Goal: Task Accomplishment & Management: Manage account settings

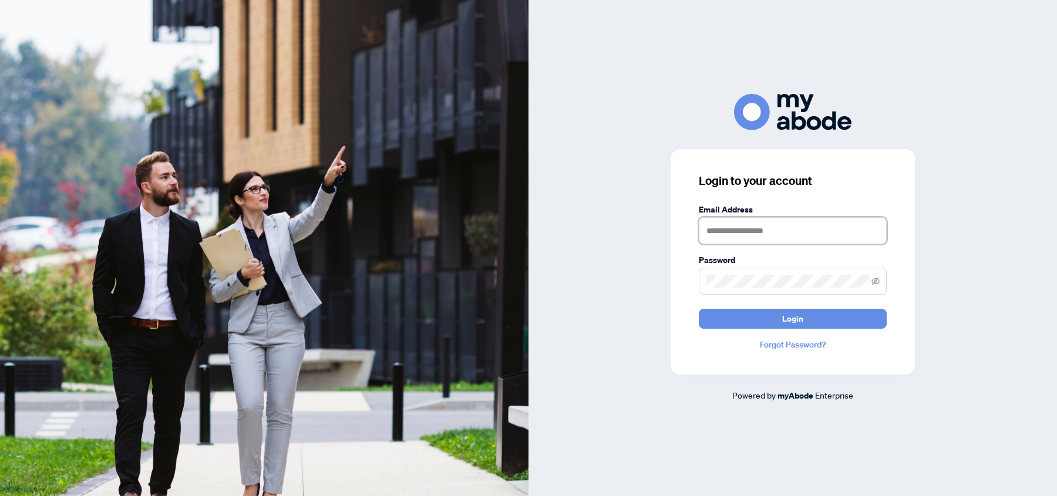
click at [764, 230] on input "text" at bounding box center [793, 230] width 188 height 27
type input "**********"
click at [819, 290] on span at bounding box center [793, 281] width 188 height 27
click at [782, 324] on button "Login" at bounding box center [793, 319] width 188 height 20
click at [799, 319] on span "Login" at bounding box center [792, 318] width 21 height 19
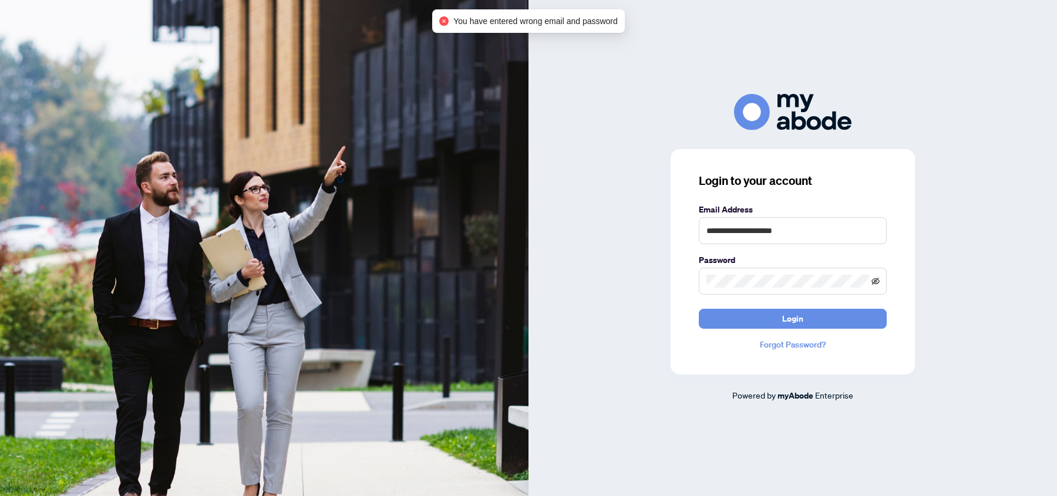
click at [877, 285] on icon "eye-invisible" at bounding box center [876, 281] width 8 height 8
click at [618, 275] on div "**********" at bounding box center [793, 248] width 529 height 308
click at [699, 309] on button "Login" at bounding box center [793, 319] width 188 height 20
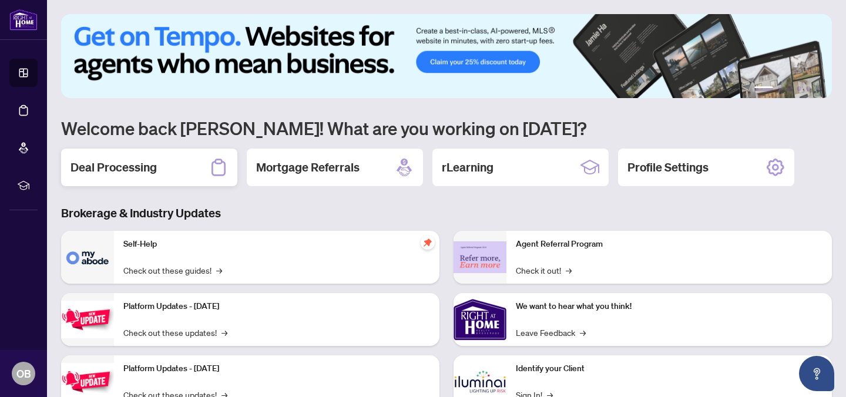
click at [136, 169] on h2 "Deal Processing" at bounding box center [113, 167] width 86 height 16
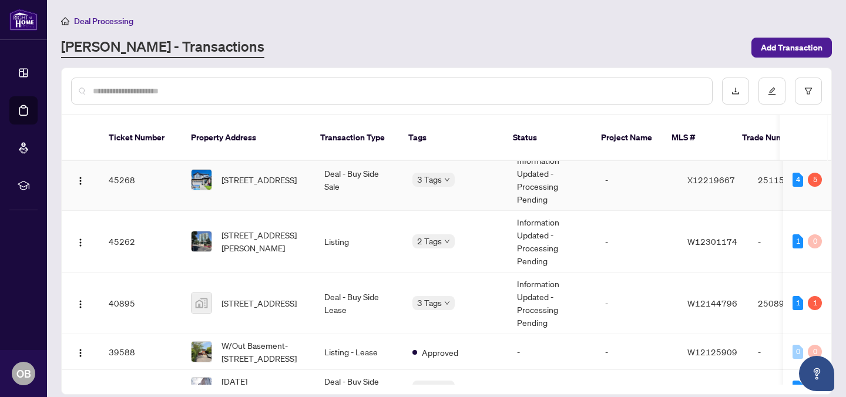
scroll to position [507, 0]
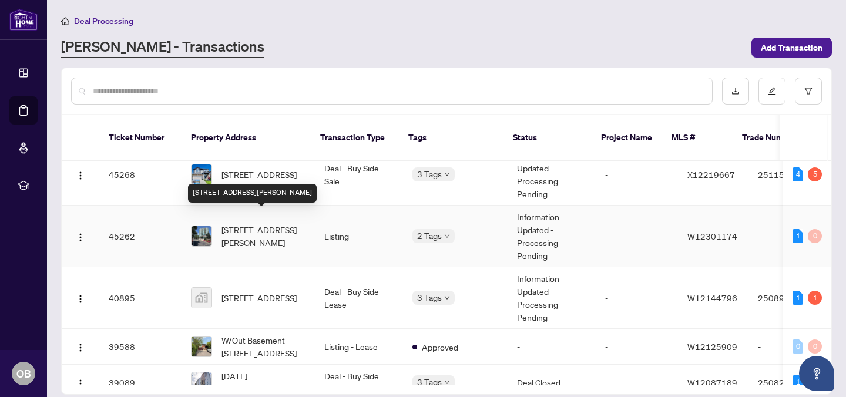
click at [248, 223] on span "[STREET_ADDRESS][PERSON_NAME]" at bounding box center [263, 236] width 84 height 26
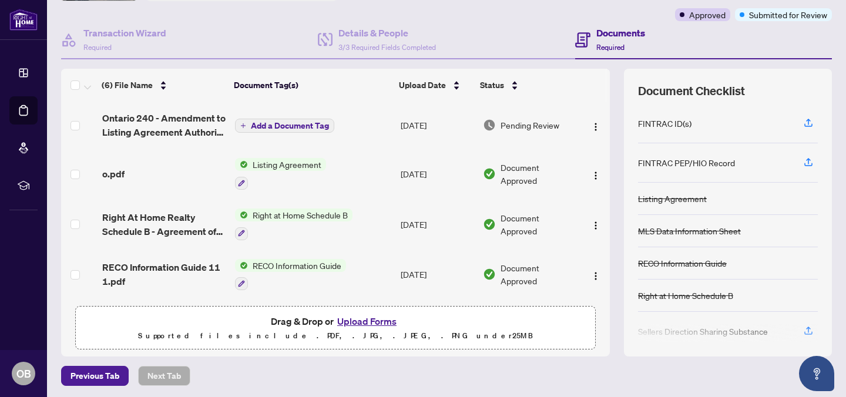
scroll to position [94, 0]
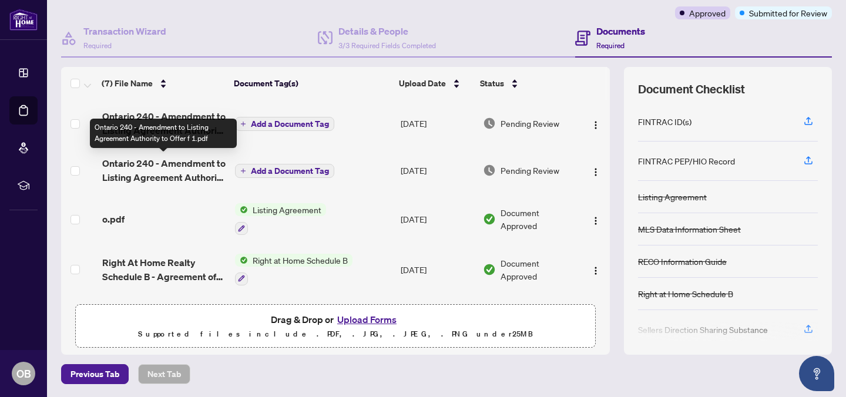
click at [197, 170] on span "Ontario 240 - Amendment to Listing Agreement Authority to Offer f 1.pdf" at bounding box center [163, 170] width 123 height 28
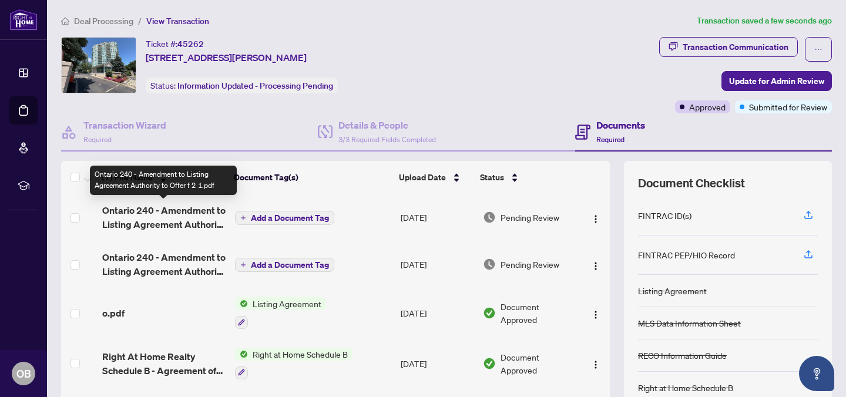
click at [189, 210] on span "Ontario 240 - Amendment to Listing Agreement Authority to Offer f 2 1.pdf" at bounding box center [163, 217] width 123 height 28
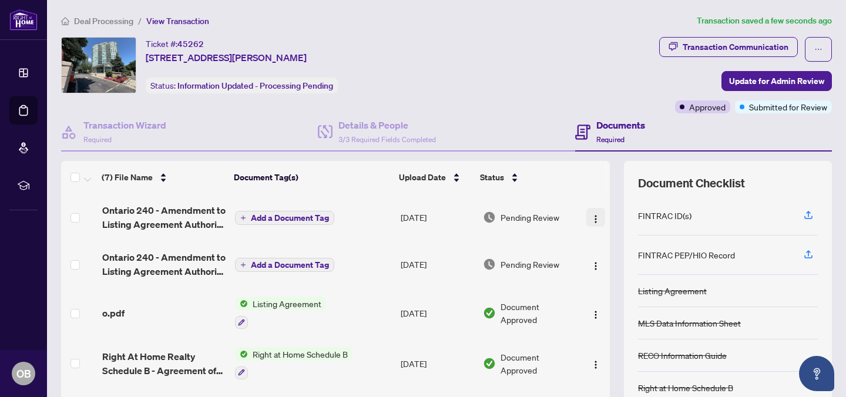
click at [591, 212] on span "button" at bounding box center [595, 217] width 9 height 13
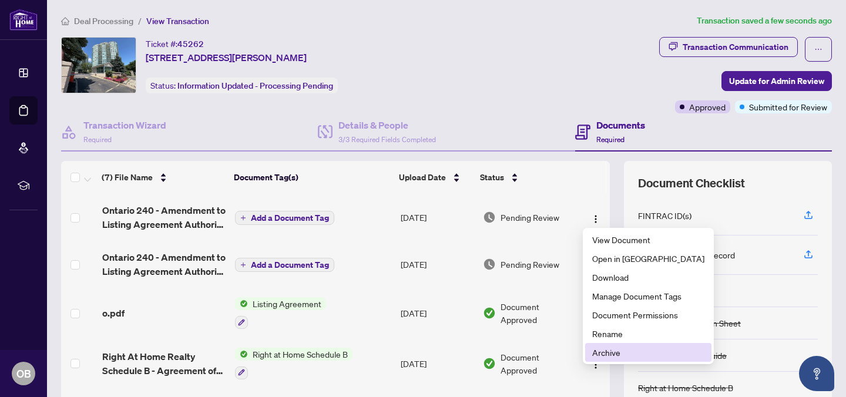
click at [617, 356] on span "Archive" at bounding box center [648, 352] width 112 height 13
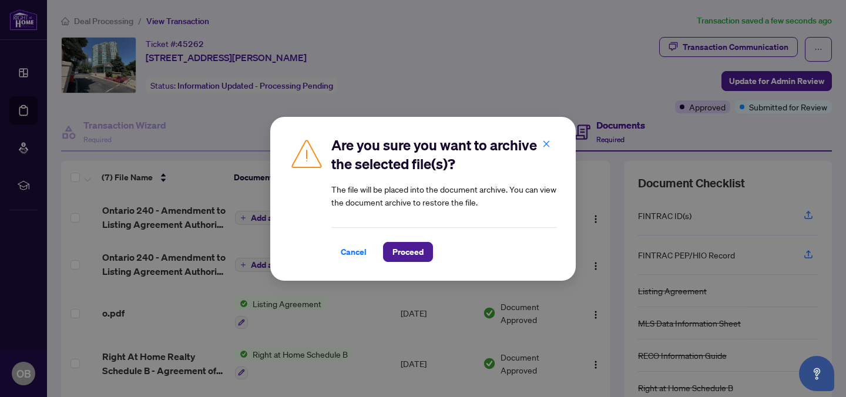
click at [406, 263] on div "Are you sure you want to archive the selected file(s)? The file will be placed …" at bounding box center [422, 199] width 305 height 164
click at [404, 246] on span "Proceed" at bounding box center [407, 252] width 31 height 19
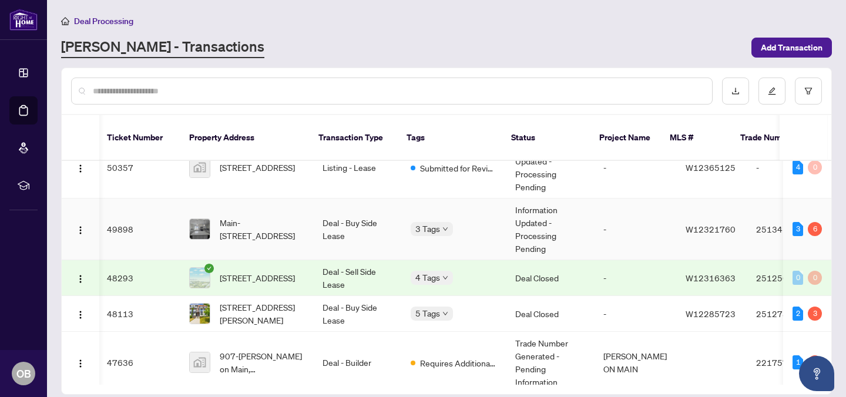
scroll to position [0, 2]
